Goal: Check status: Check status

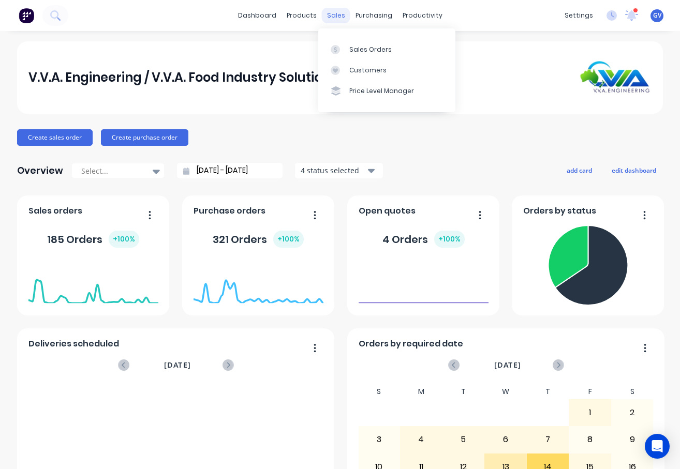
click at [326, 17] on div "sales" at bounding box center [336, 16] width 28 height 16
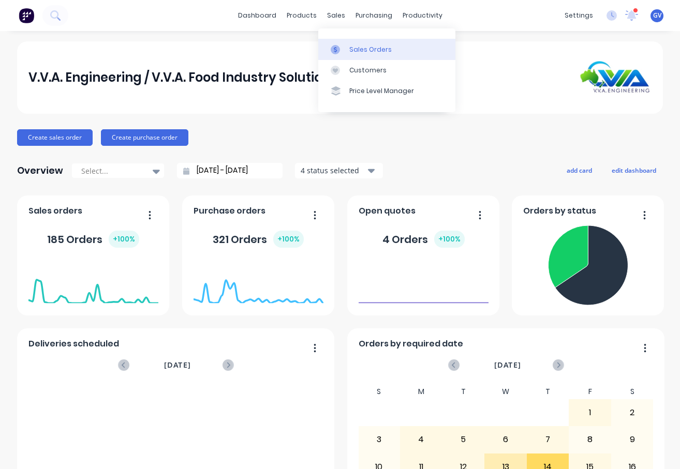
click at [366, 50] on div "Sales Orders" at bounding box center [370, 49] width 42 height 9
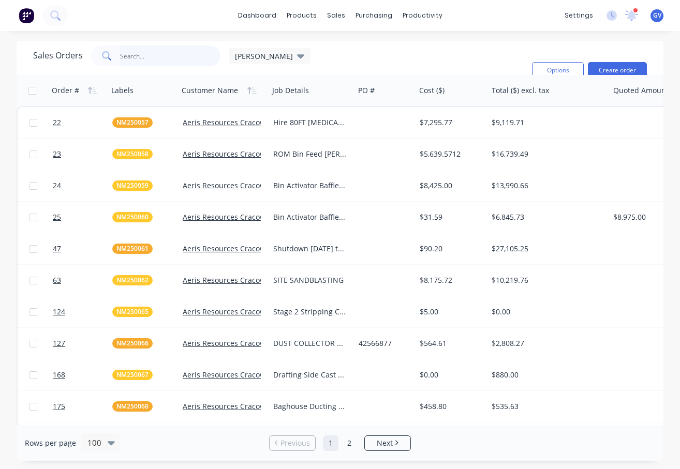
click at [134, 54] on input "text" at bounding box center [170, 56] width 101 height 21
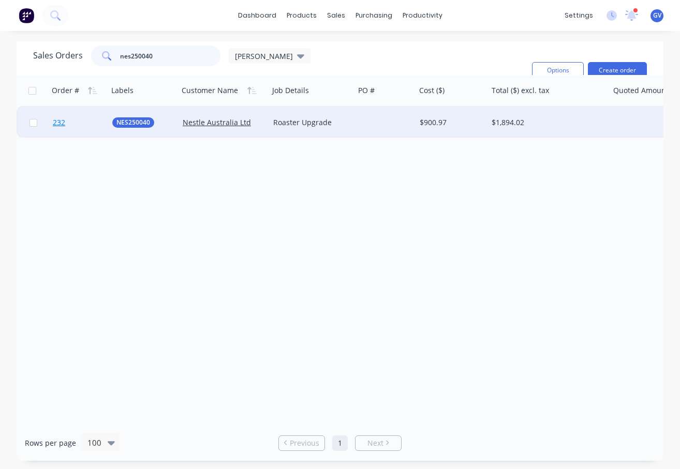
type input "nes250040"
click at [86, 122] on link "232" at bounding box center [82, 122] width 59 height 31
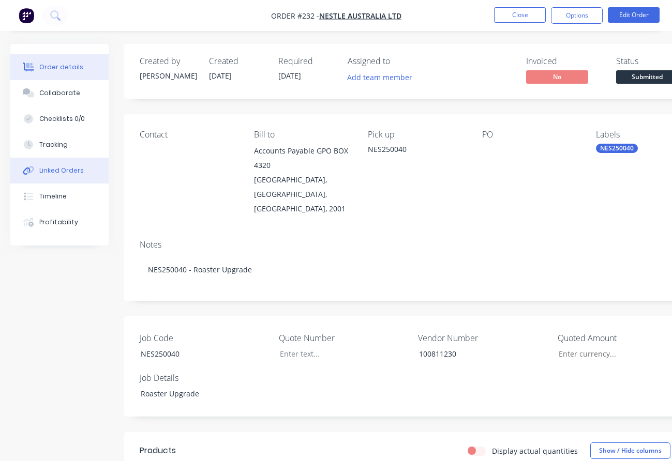
click at [66, 168] on div "Linked Orders" at bounding box center [61, 170] width 44 height 9
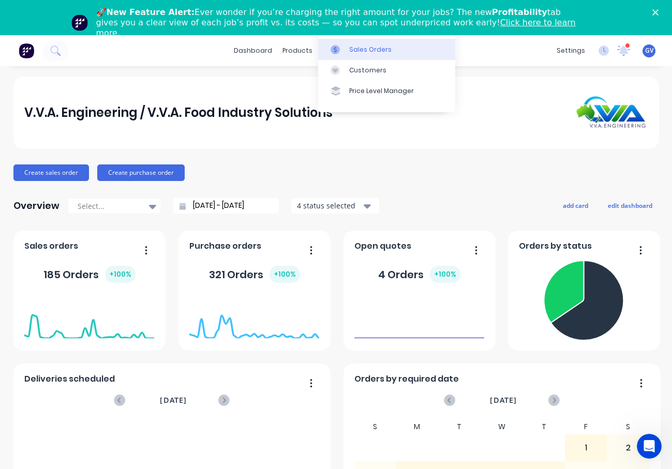
click at [355, 48] on div "Sales Orders" at bounding box center [370, 49] width 42 height 9
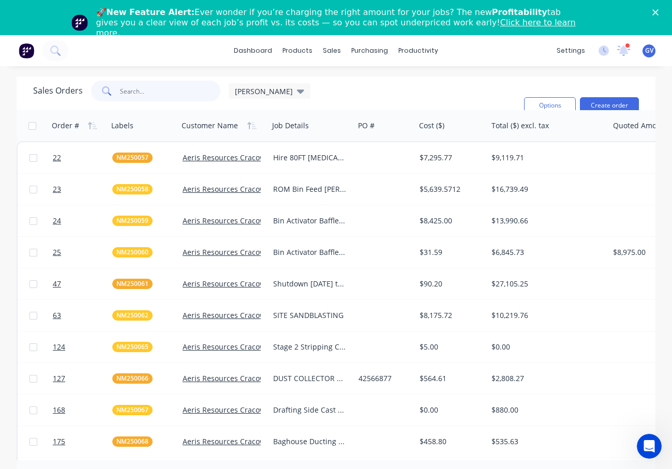
click at [162, 89] on input "text" at bounding box center [170, 91] width 101 height 21
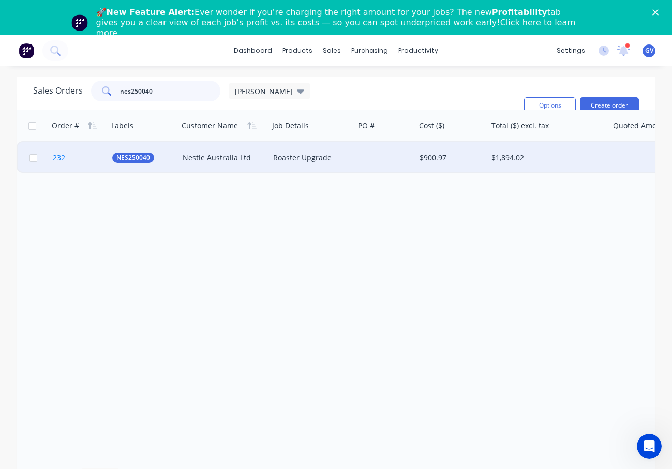
type input "nes250040"
click at [96, 158] on link "232" at bounding box center [82, 157] width 59 height 31
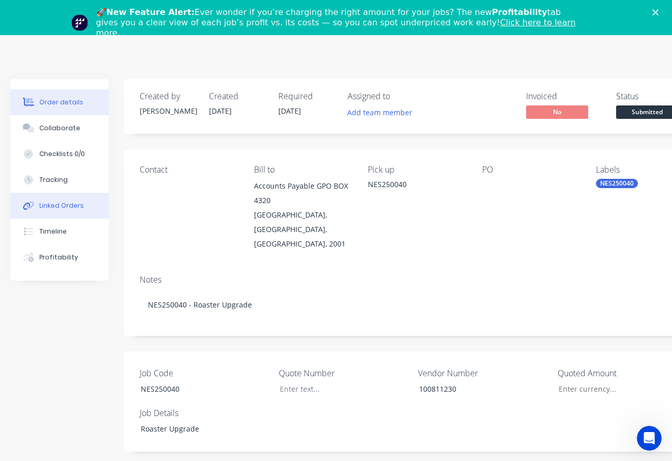
click at [58, 203] on div "Linked Orders" at bounding box center [61, 205] width 44 height 9
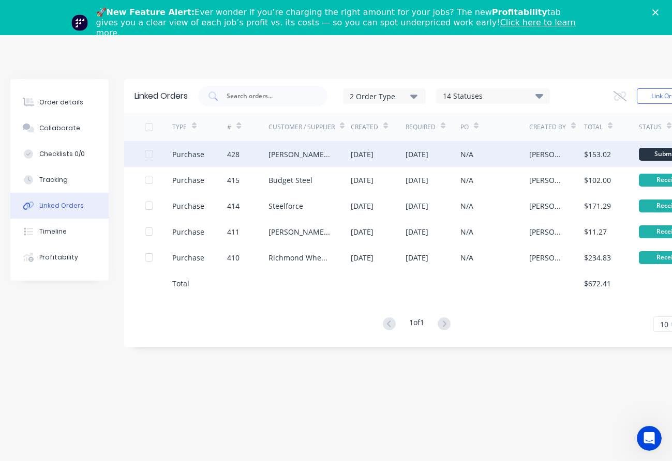
click at [162, 154] on div at bounding box center [158, 154] width 27 height 26
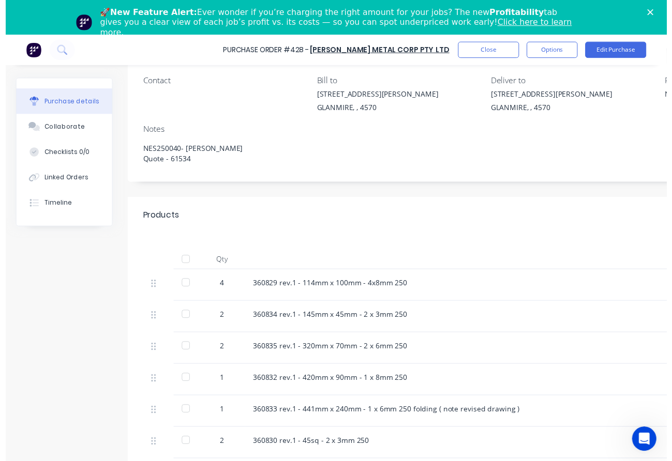
scroll to position [103, 0]
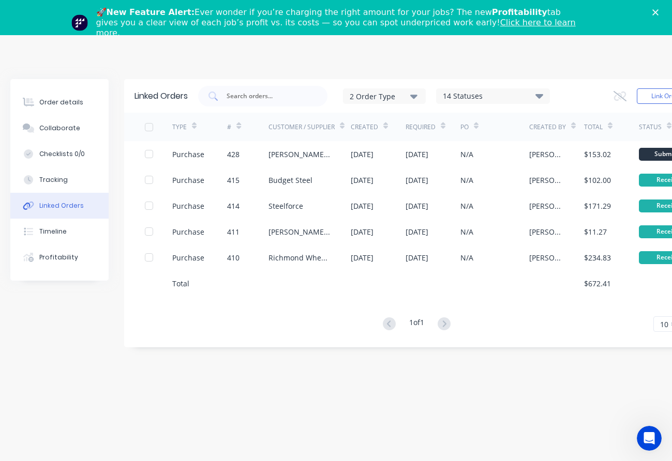
click at [658, 12] on icon "Close" at bounding box center [655, 12] width 6 height 6
